Goal: Transaction & Acquisition: Purchase product/service

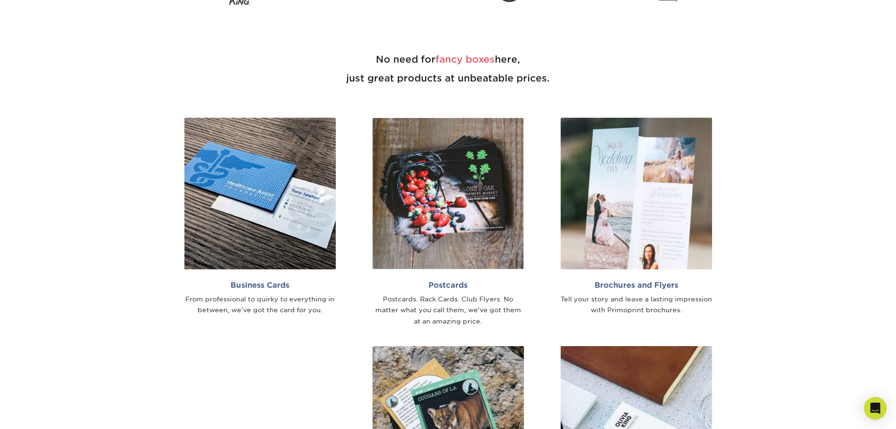
scroll to position [612, 0]
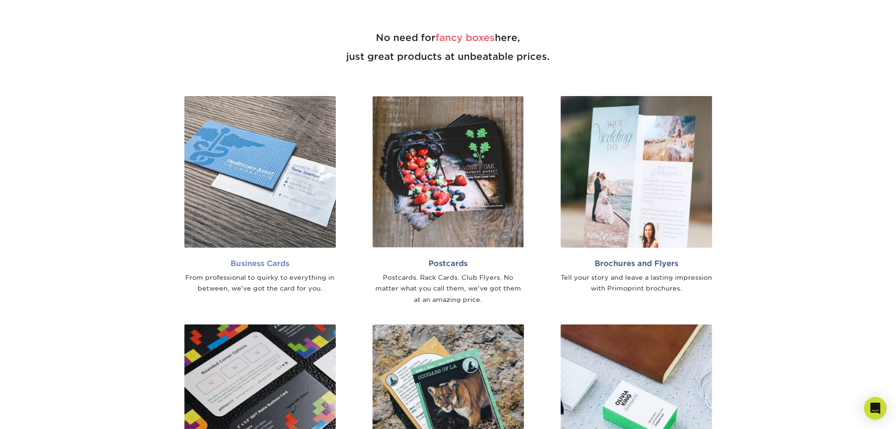
click at [302, 200] on img at bounding box center [259, 171] width 151 height 151
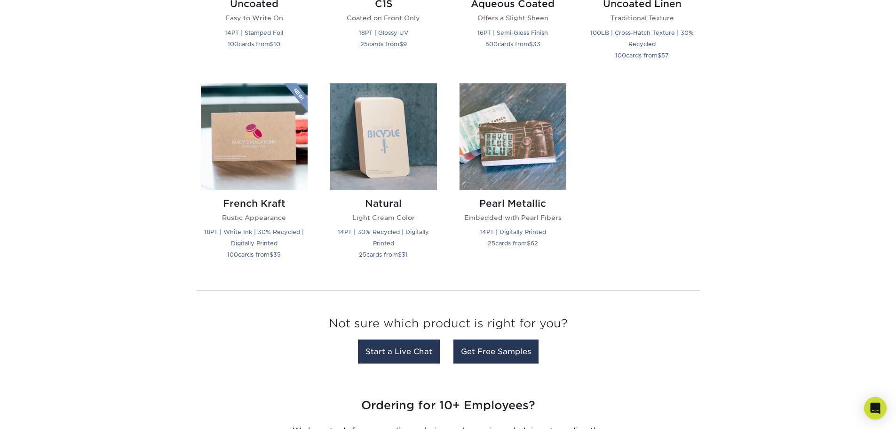
scroll to position [988, 0]
click at [514, 146] on img at bounding box center [513, 137] width 107 height 107
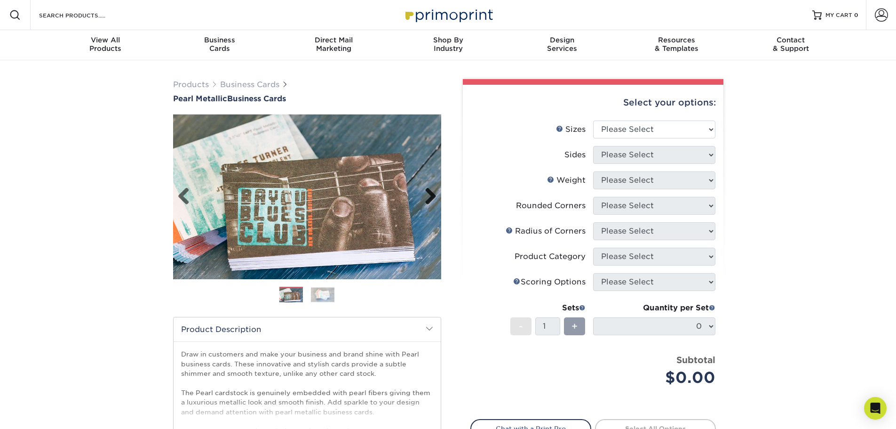
click at [431, 198] on link "Next" at bounding box center [427, 196] width 19 height 19
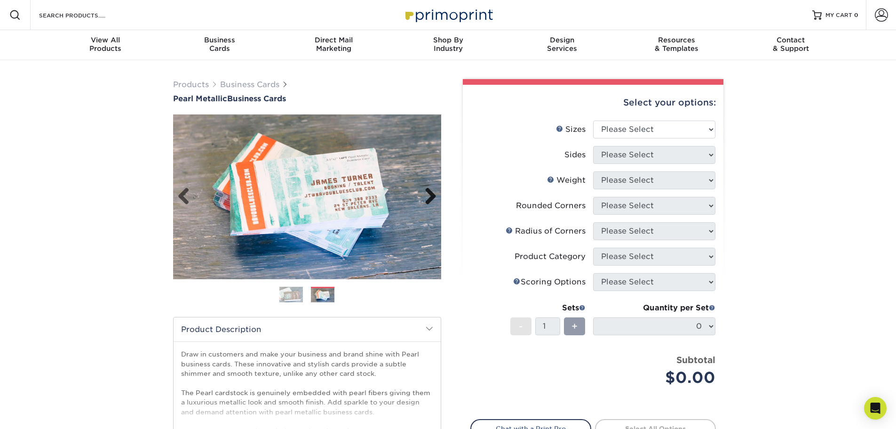
click at [431, 198] on link "Next" at bounding box center [427, 196] width 19 height 19
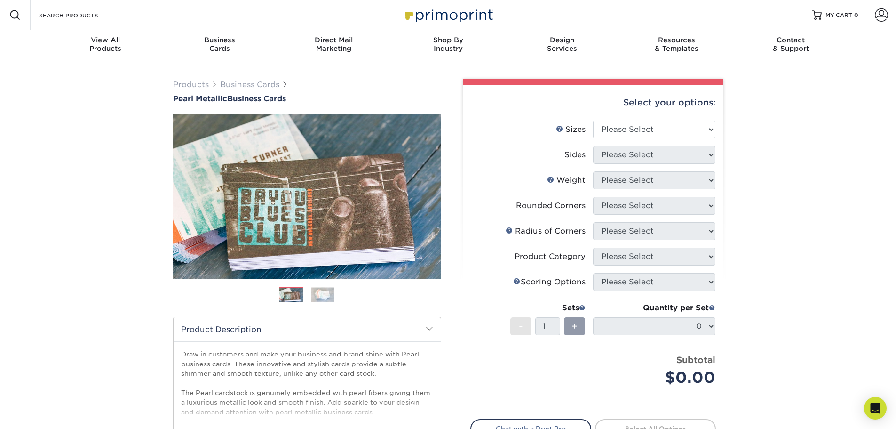
click at [320, 292] on img at bounding box center [323, 294] width 24 height 15
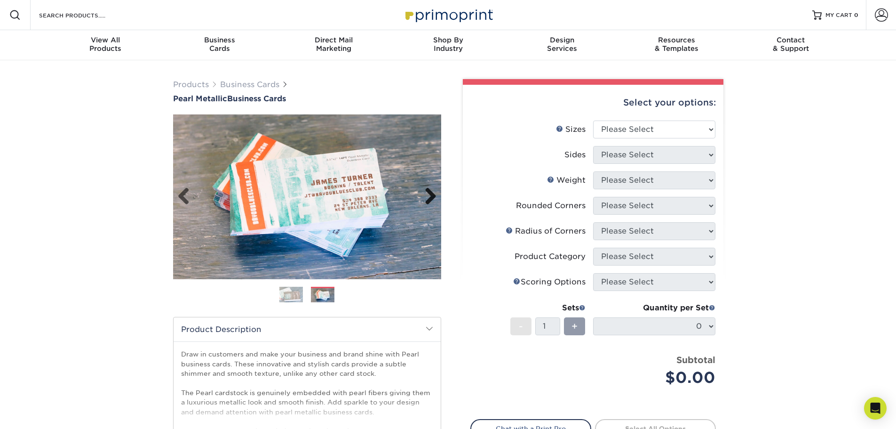
click at [435, 192] on link "Next" at bounding box center [427, 196] width 19 height 19
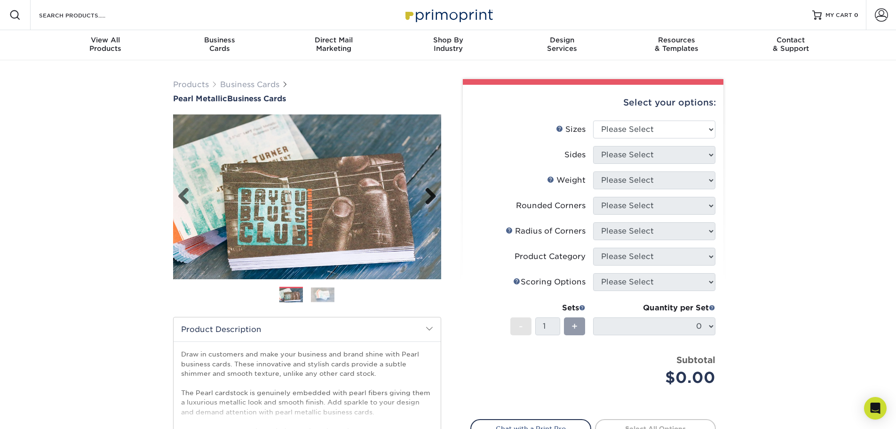
click at [435, 192] on link "Next" at bounding box center [427, 196] width 19 height 19
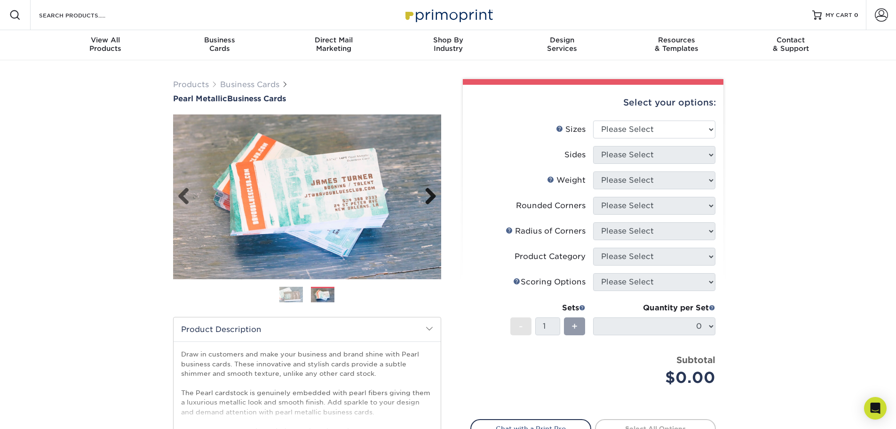
click at [435, 192] on link "Next" at bounding box center [427, 196] width 19 height 19
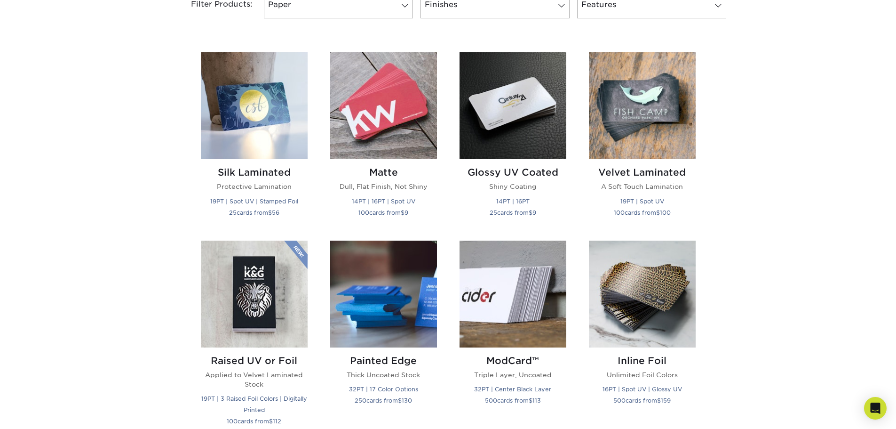
scroll to position [235, 0]
